Goal: Task Accomplishment & Management: Manage account settings

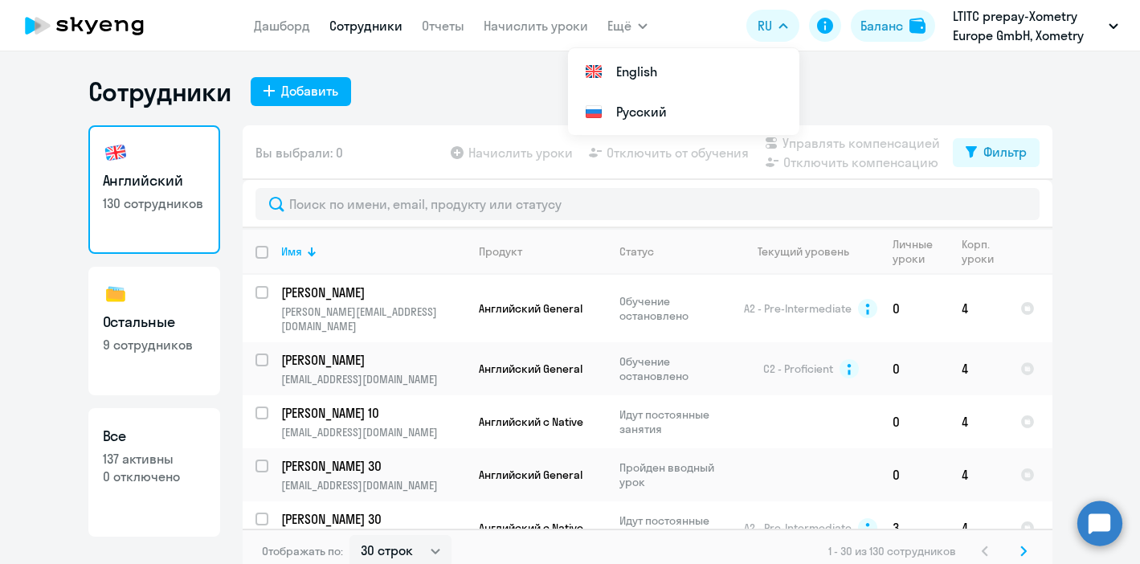
select select "30"
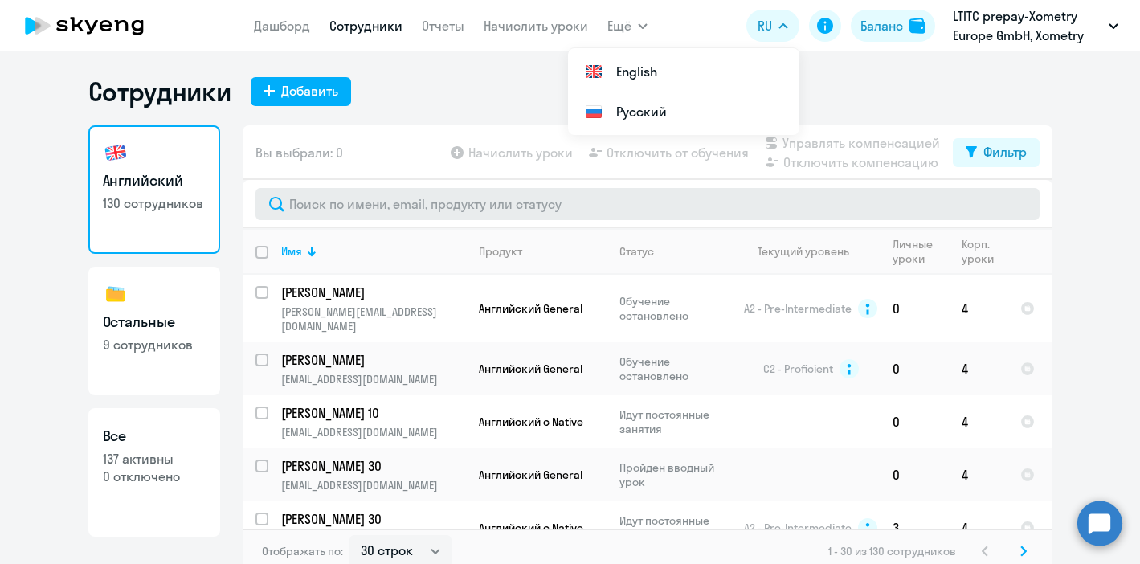
click at [390, 198] on input "text" at bounding box center [648, 204] width 784 height 32
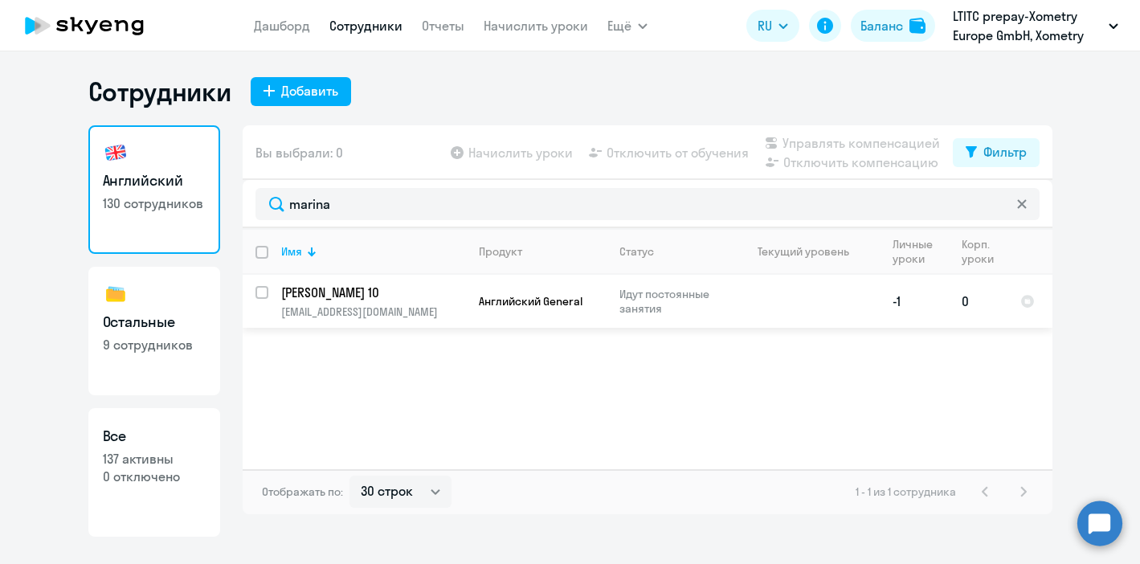
type input "marina"
click at [383, 295] on p "[PERSON_NAME] 10" at bounding box center [372, 293] width 182 height 18
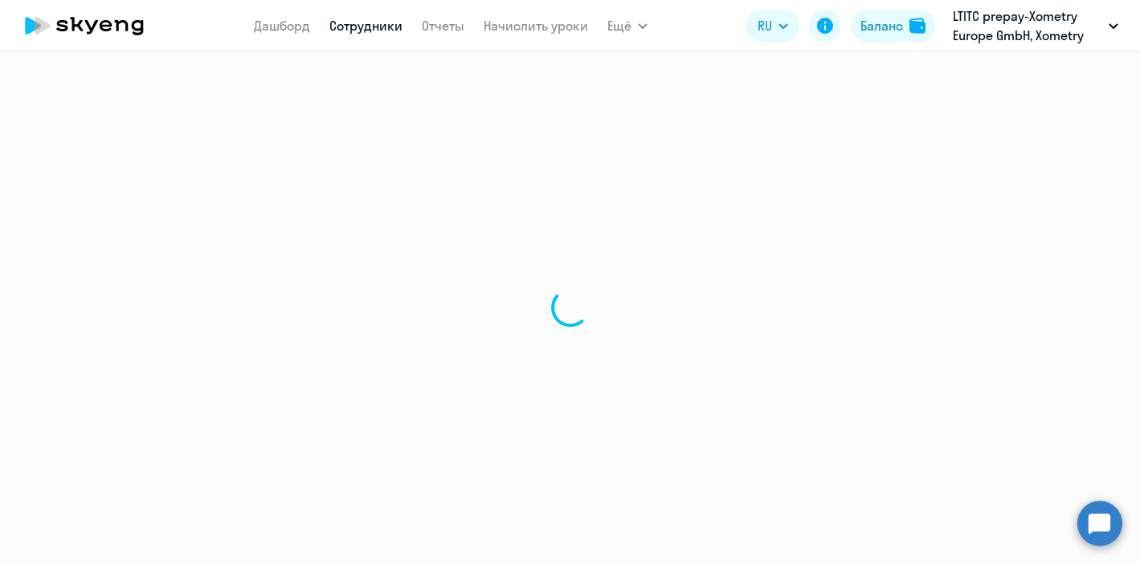
select select "english"
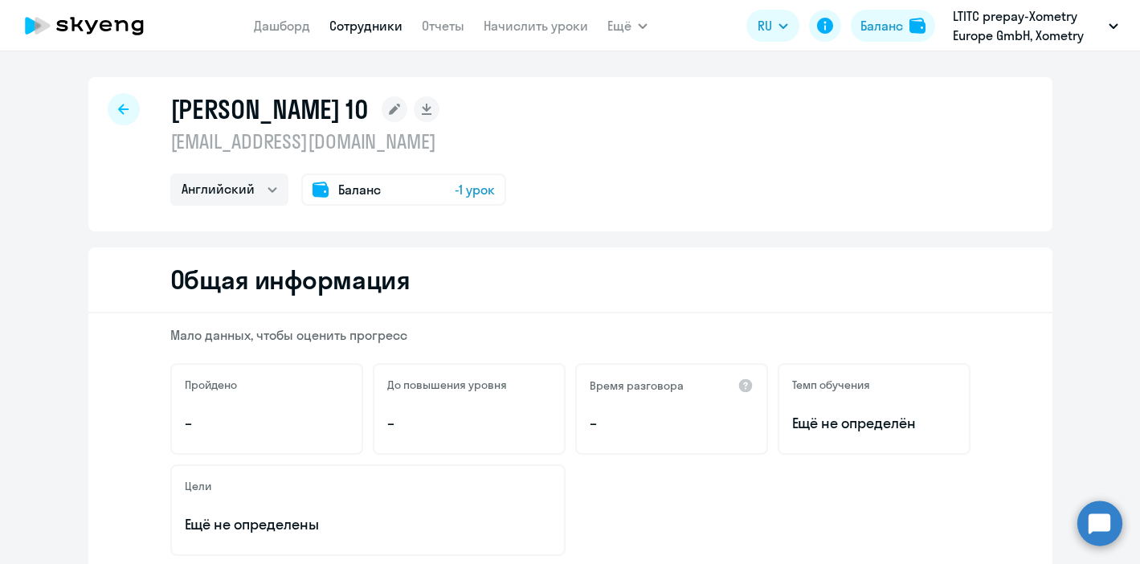
click at [456, 196] on span "-1 урок" at bounding box center [475, 189] width 40 height 19
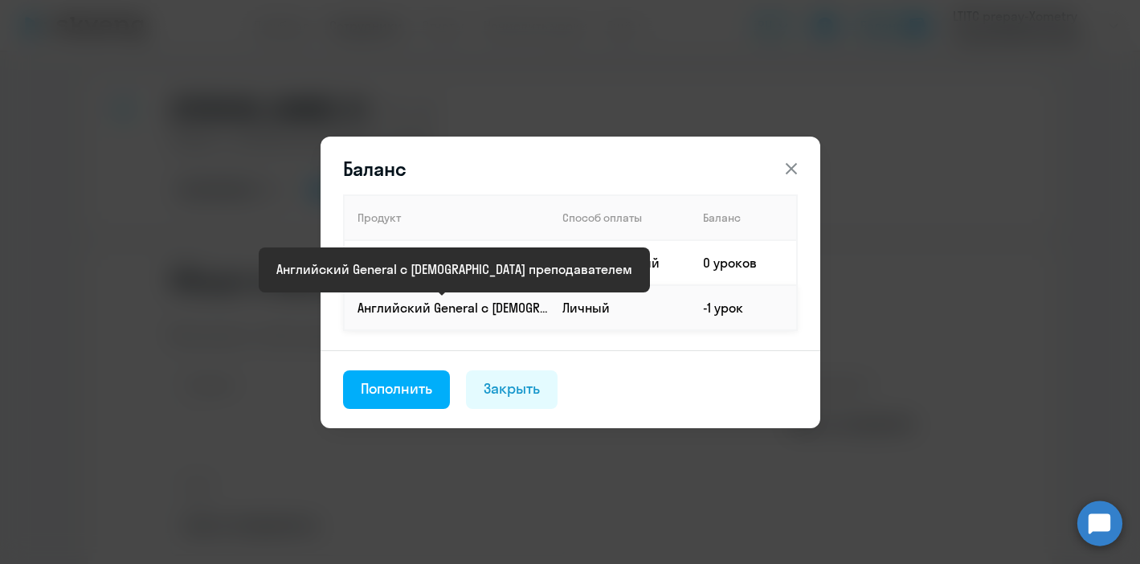
click at [537, 313] on p "Английский General с [DEMOGRAPHIC_DATA] преподавателем" at bounding box center [453, 308] width 191 height 18
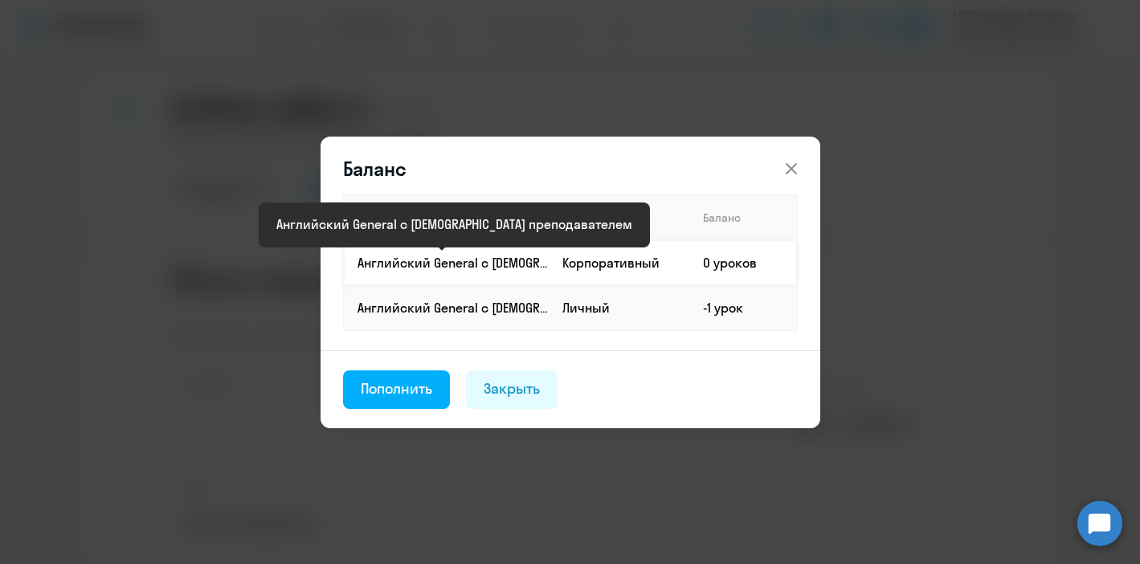
click at [487, 259] on p "Английский General с [DEMOGRAPHIC_DATA] преподавателем" at bounding box center [453, 263] width 191 height 18
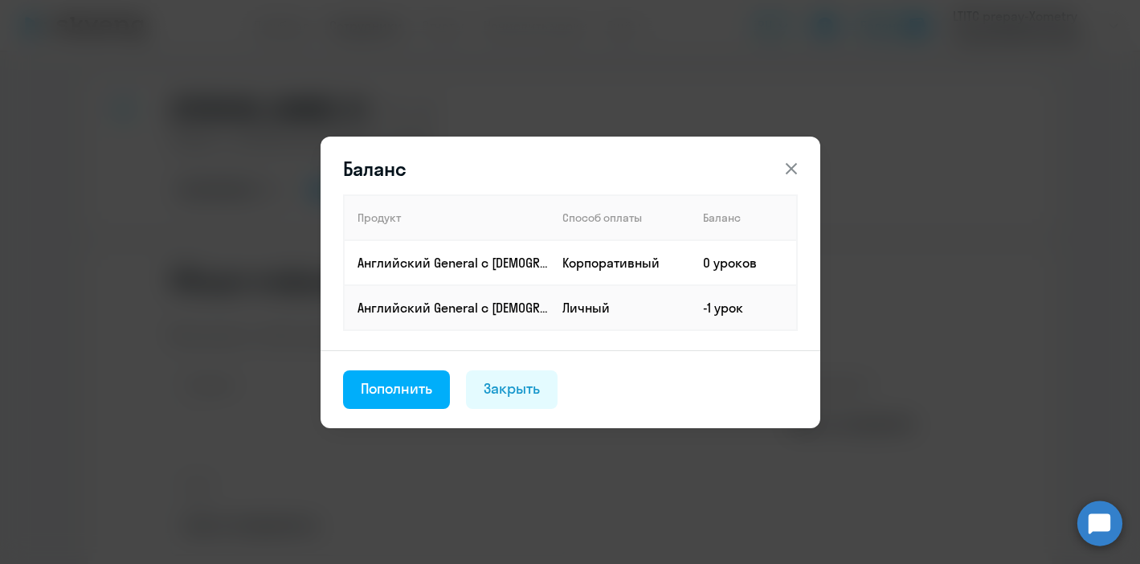
click at [793, 163] on icon at bounding box center [791, 168] width 19 height 19
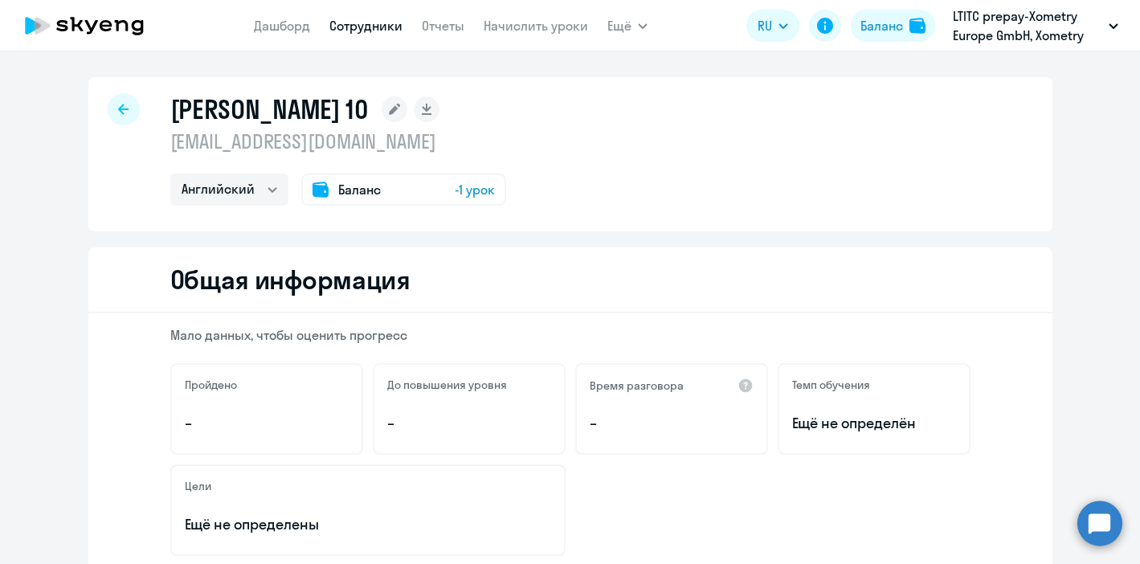
click at [129, 107] on div at bounding box center [124, 109] width 32 height 32
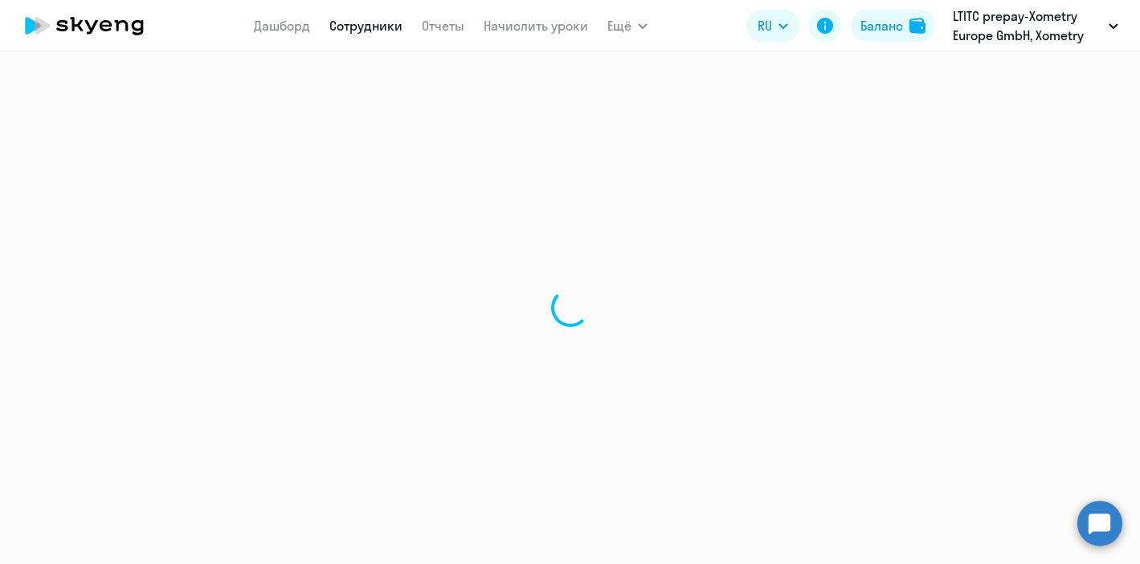
select select "30"
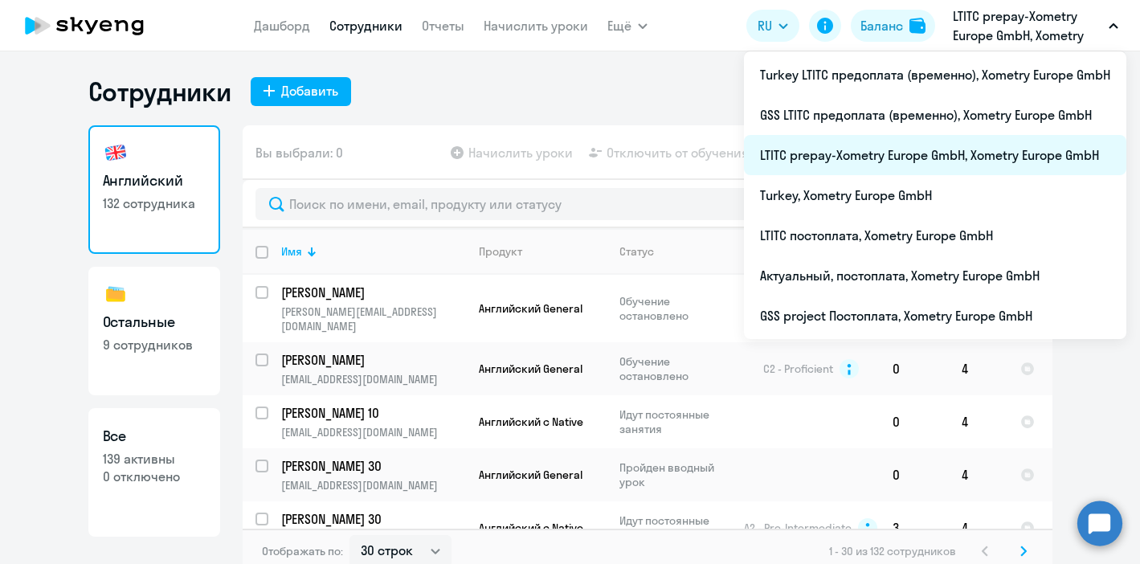
click at [805, 146] on li "LTITC prepay-Xometry Europe GmbH, Xometry Europe GmbH" at bounding box center [935, 155] width 383 height 40
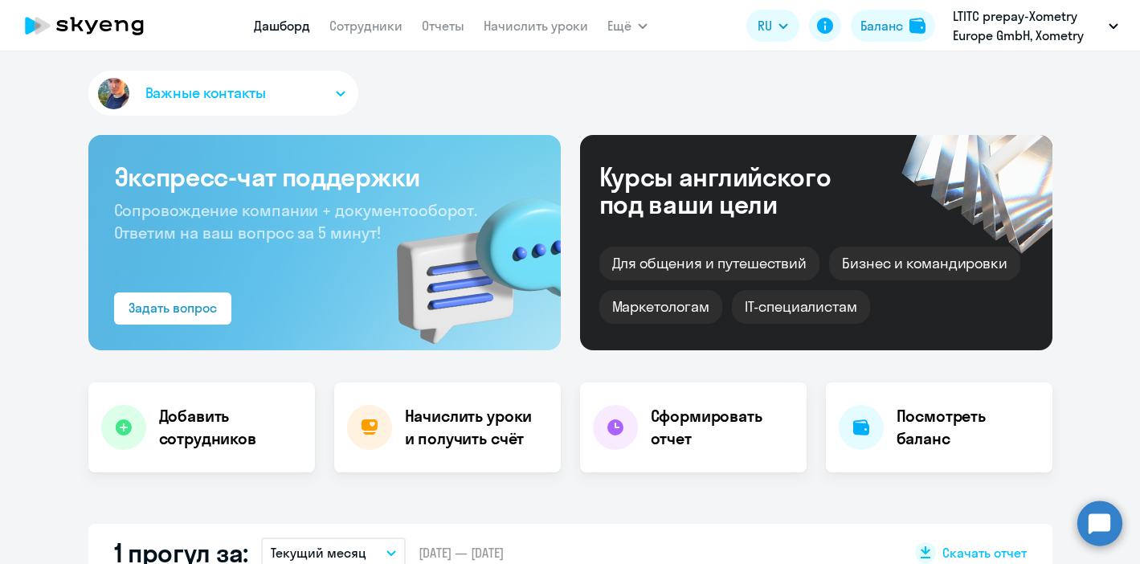
select select "30"
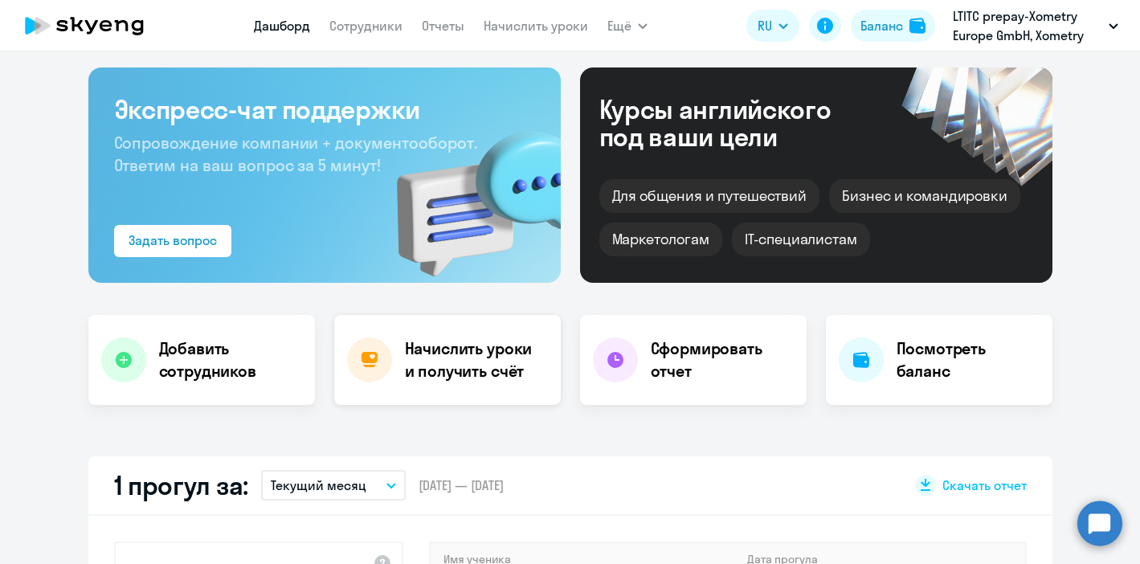
click at [434, 377] on h4 "Начислить уроки и получить счёт" at bounding box center [475, 360] width 140 height 45
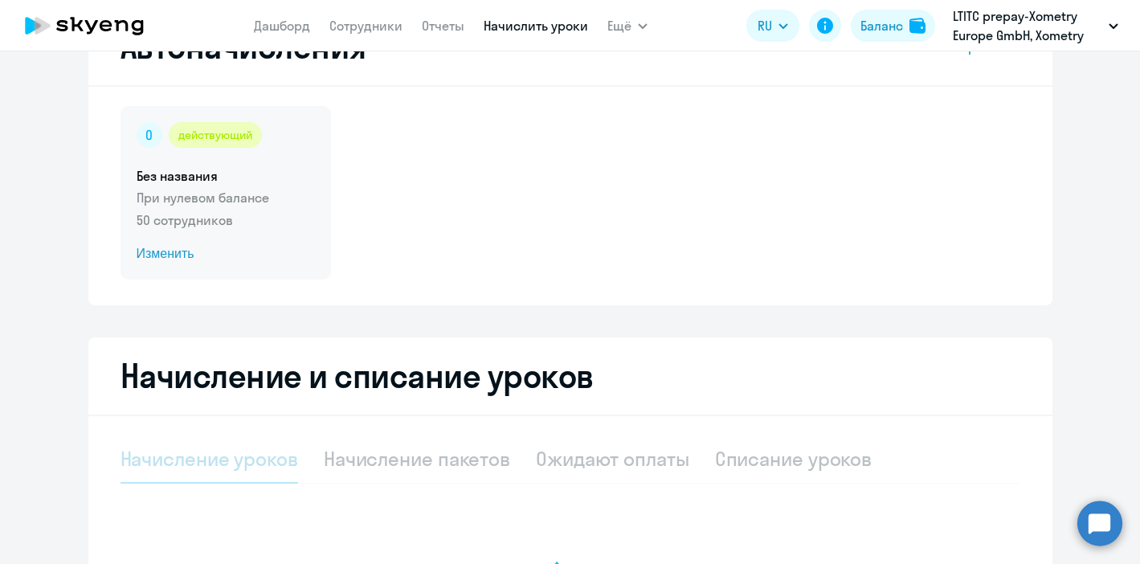
select select "10"
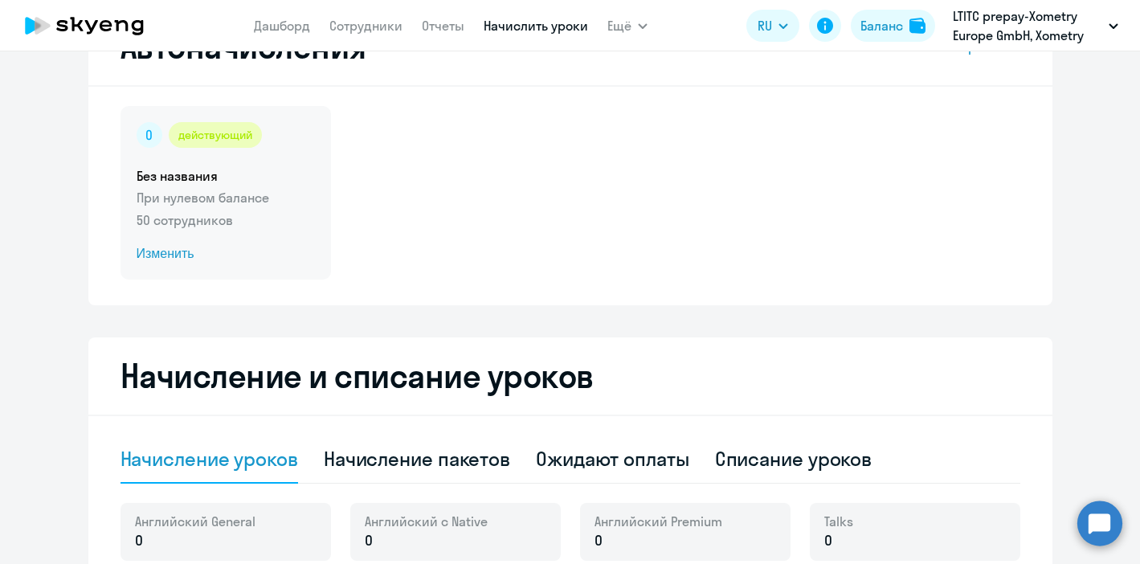
click at [265, 244] on span "Изменить" at bounding box center [226, 253] width 178 height 19
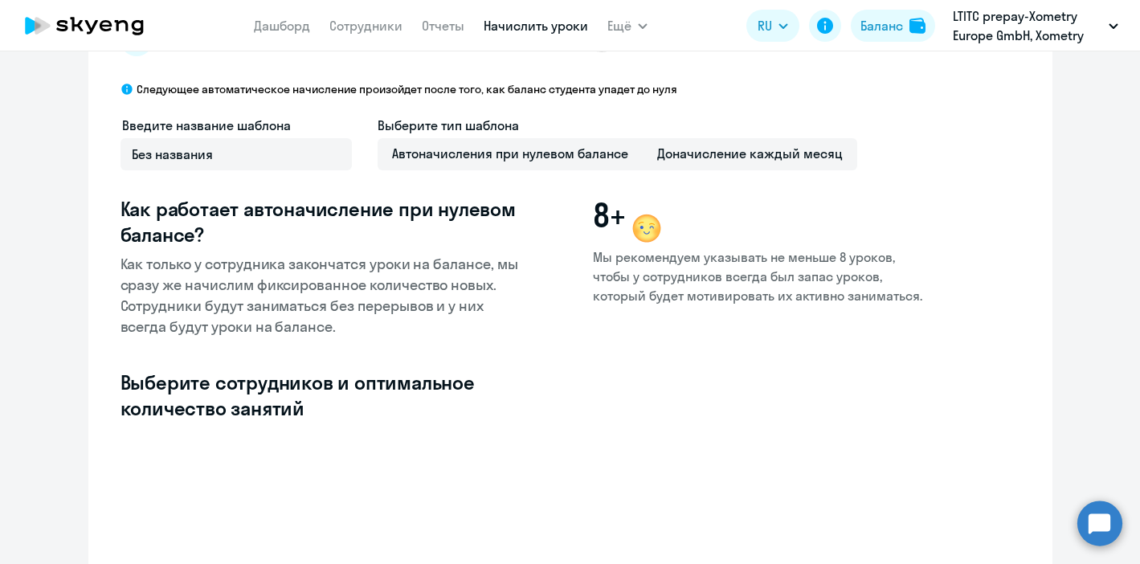
scroll to position [373, 0]
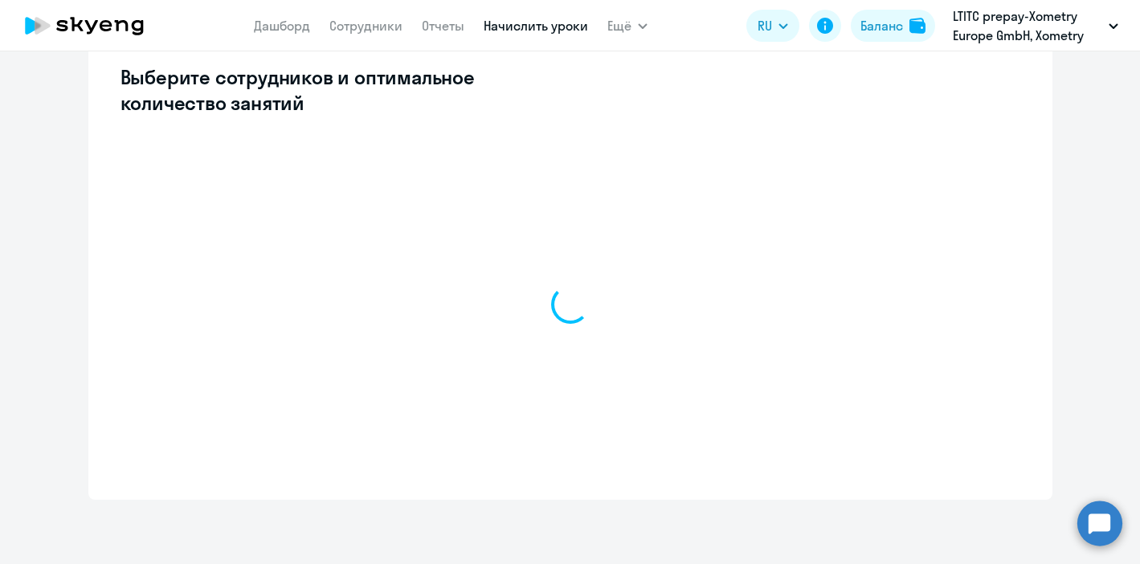
select select "10"
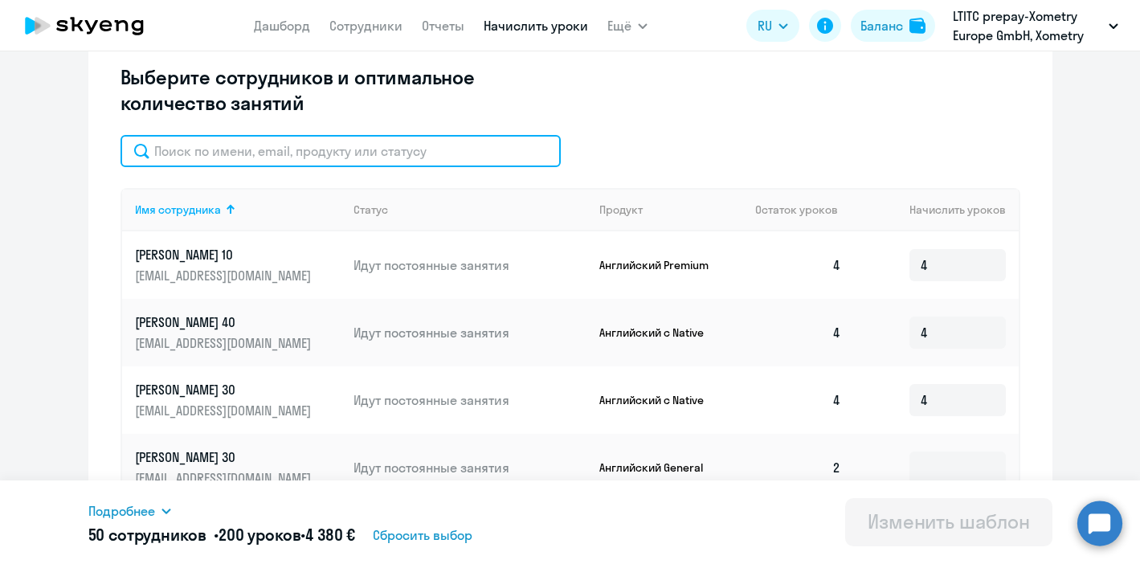
click at [324, 149] on input "text" at bounding box center [341, 151] width 440 height 32
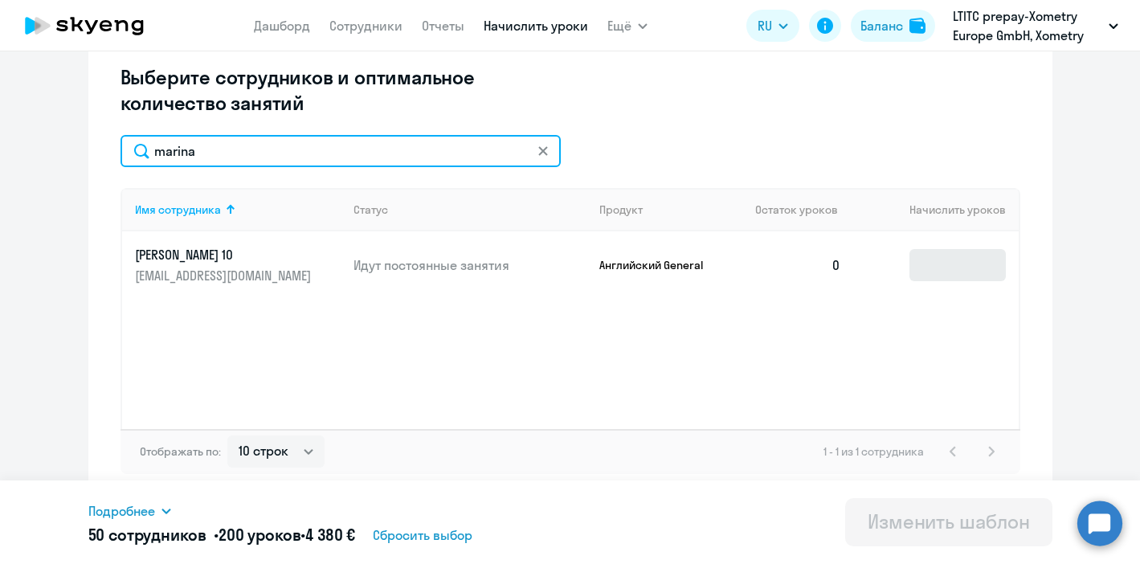
type input "marina"
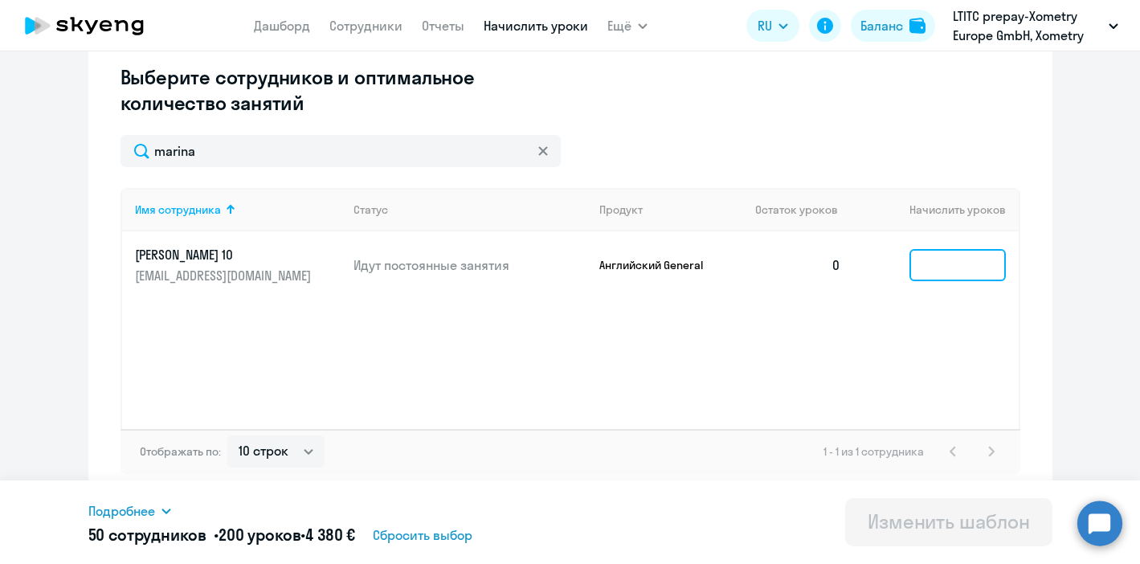
click at [965, 260] on input at bounding box center [958, 265] width 96 height 32
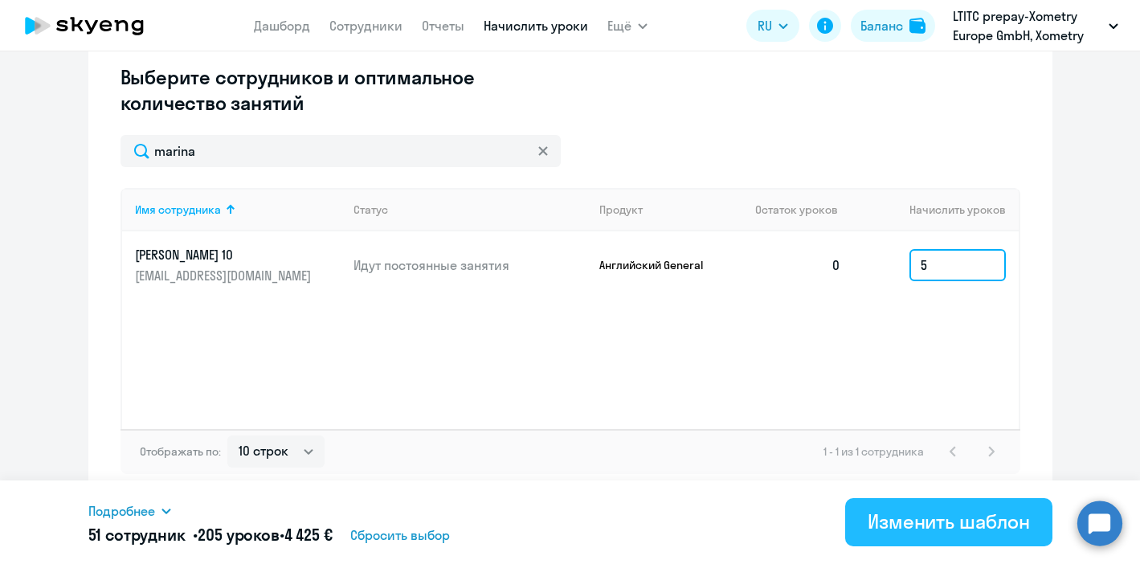
type input "5"
click at [944, 523] on div "Изменить шаблон" at bounding box center [949, 522] width 162 height 26
